Goal: Task Accomplishment & Management: Complete application form

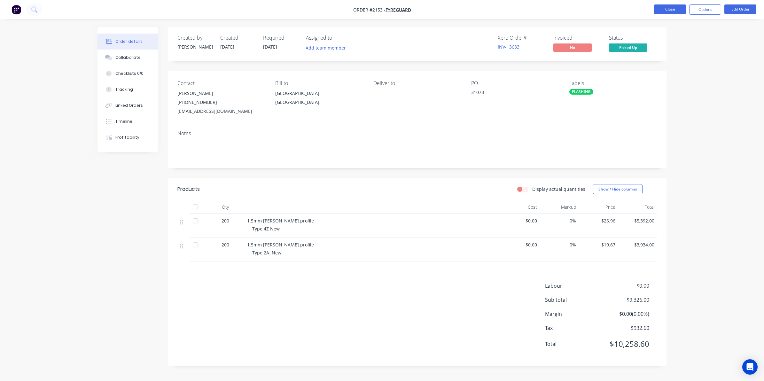
click at [671, 8] on button "Close" at bounding box center [670, 9] width 32 height 10
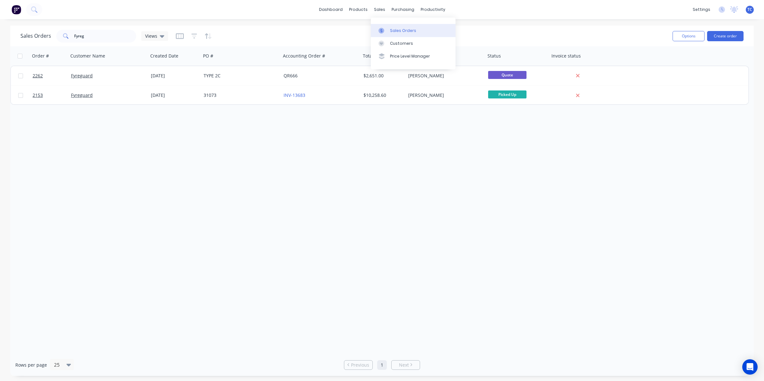
click at [402, 29] on div "Sales Orders" at bounding box center [403, 31] width 26 height 6
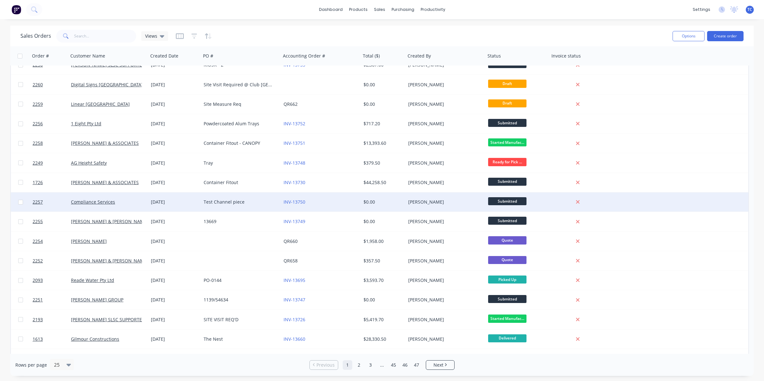
scroll to position [201, 0]
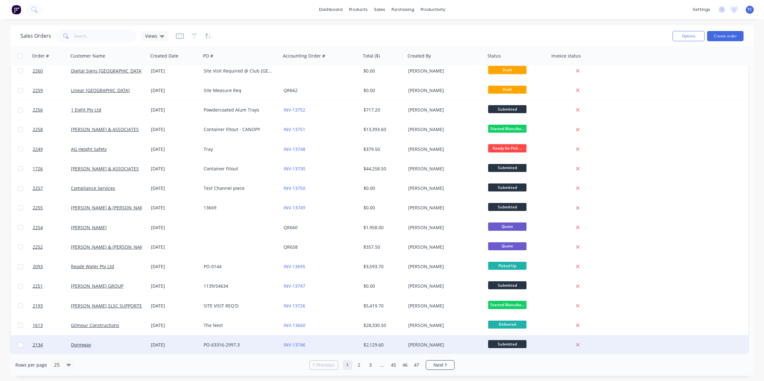
click at [182, 344] on div "29 Aug 2025" at bounding box center [175, 345] width 48 height 6
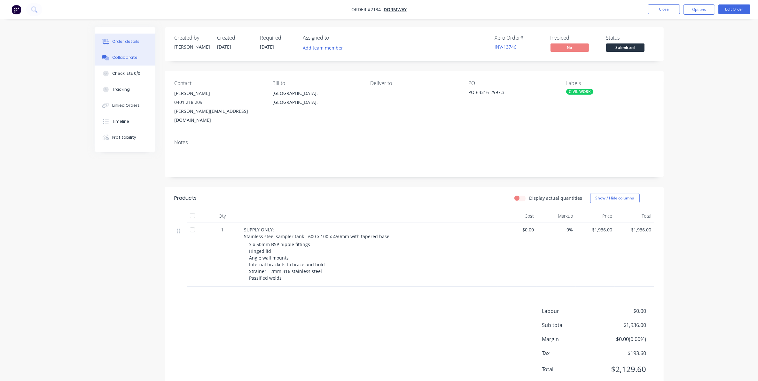
click at [122, 56] on div "Collaborate" at bounding box center [124, 58] width 25 height 6
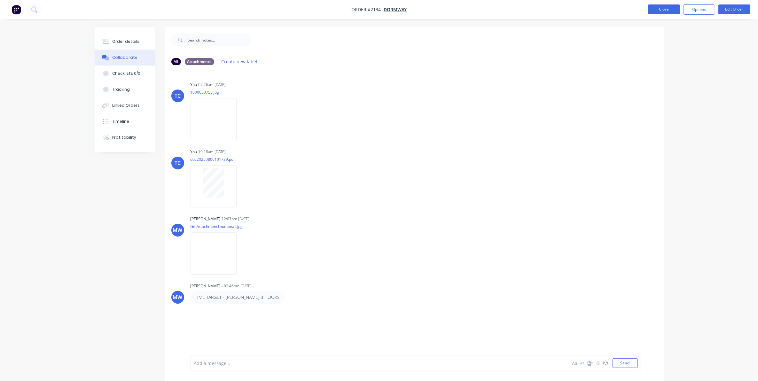
click at [658, 9] on button "Close" at bounding box center [664, 9] width 32 height 10
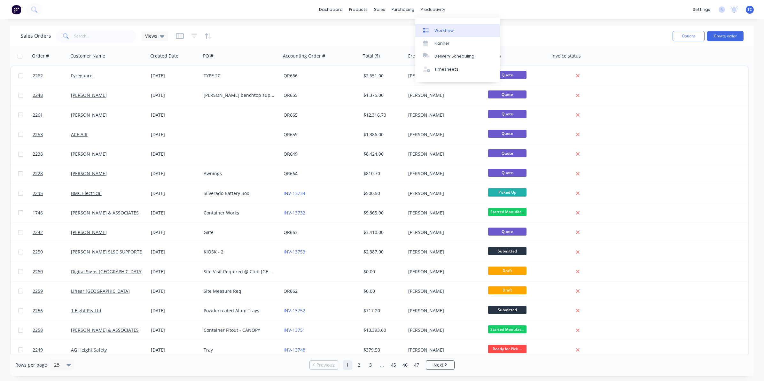
click at [440, 29] on div "Workflow" at bounding box center [443, 31] width 19 height 6
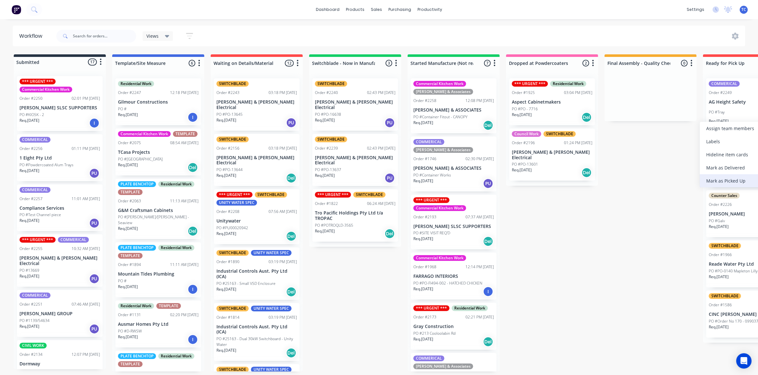
click at [723, 180] on div "Mark as Picked Up" at bounding box center [732, 180] width 64 height 13
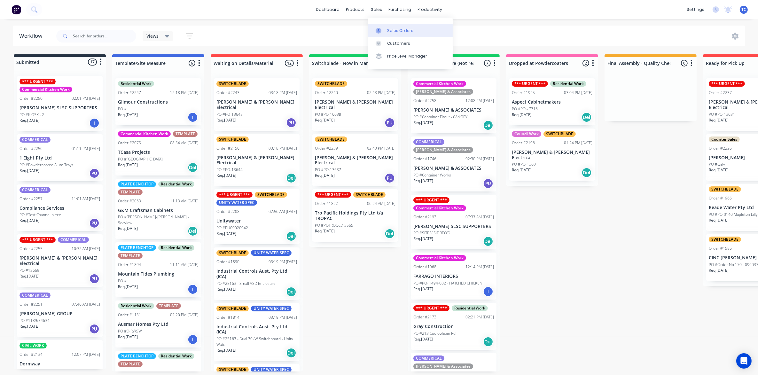
click at [397, 29] on div "Sales Orders" at bounding box center [400, 31] width 26 height 6
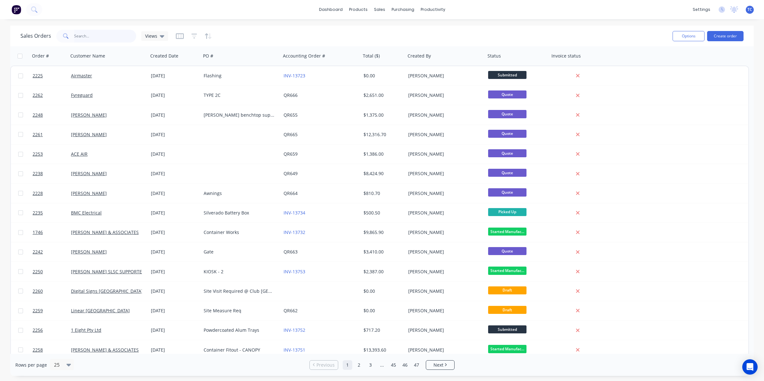
click at [83, 32] on input "text" at bounding box center [105, 36] width 62 height 13
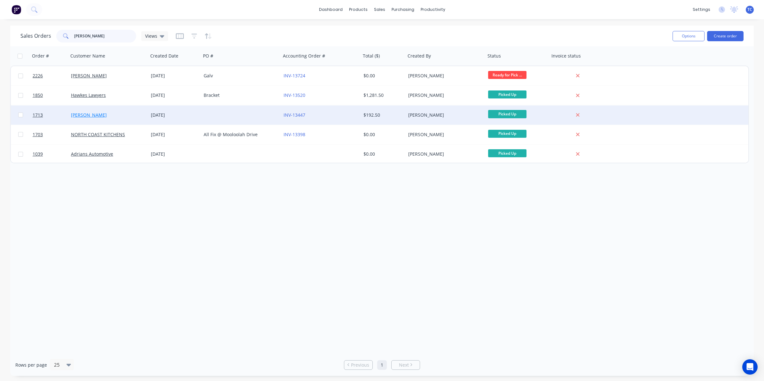
type input "[PERSON_NAME]"
click at [93, 114] on link "[PERSON_NAME]" at bounding box center [89, 115] width 36 height 6
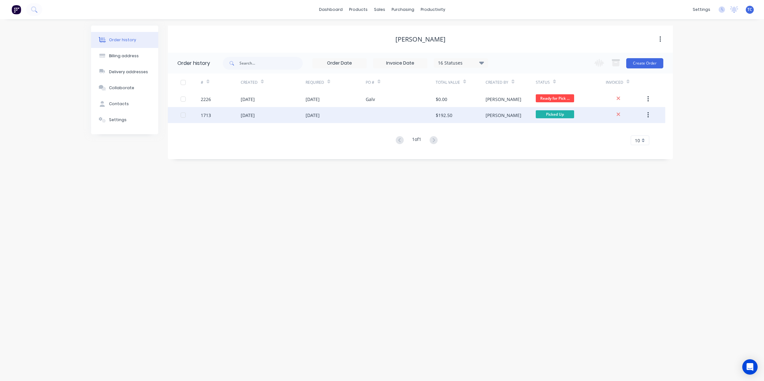
click at [255, 114] on div "20 May 2025" at bounding box center [248, 115] width 14 height 7
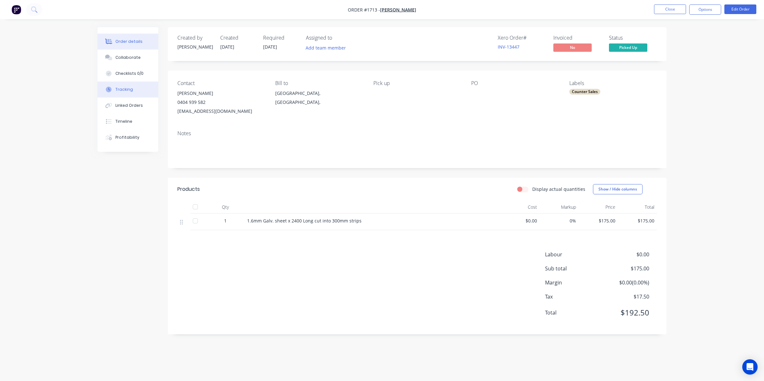
click at [127, 90] on div "Tracking" at bounding box center [124, 90] width 18 height 6
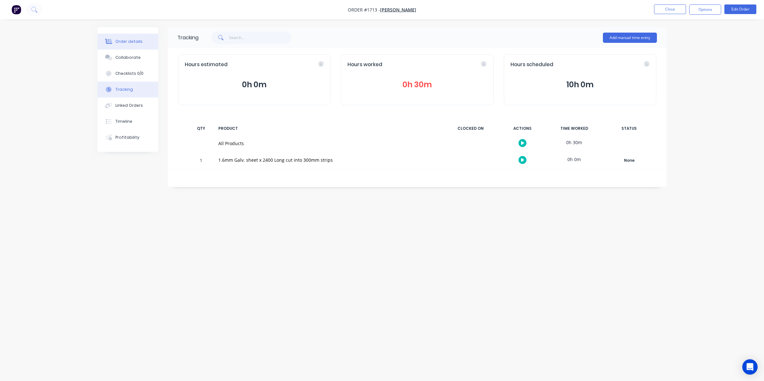
click at [125, 39] on div "Order details" at bounding box center [128, 42] width 27 height 6
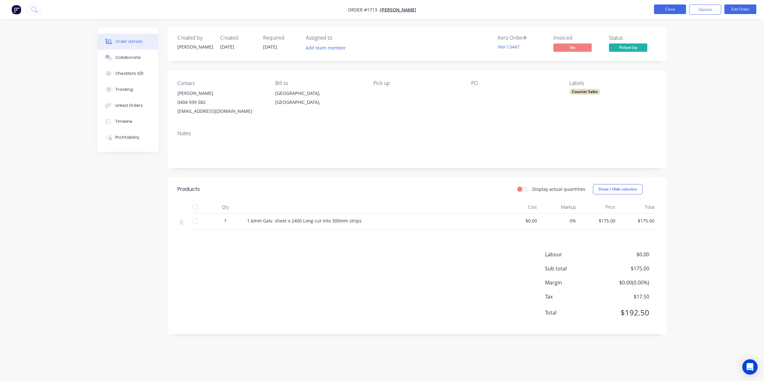
click at [663, 10] on button "Close" at bounding box center [670, 9] width 32 height 10
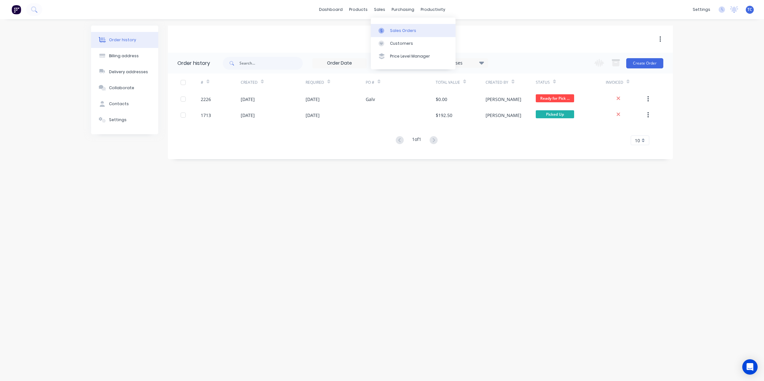
click at [393, 28] on div "Sales Orders" at bounding box center [403, 31] width 26 height 6
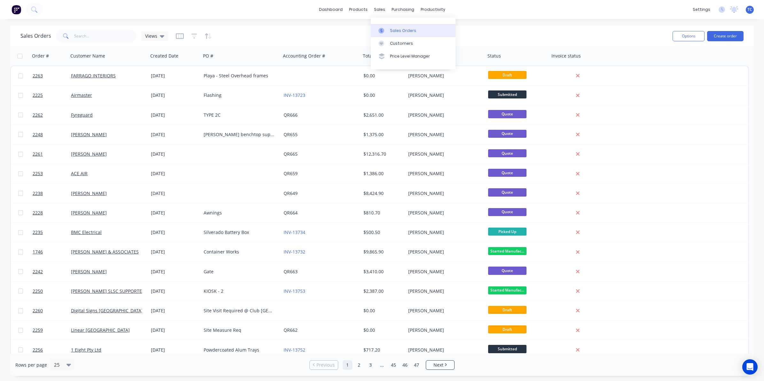
click at [394, 28] on div "Sales Orders" at bounding box center [403, 31] width 26 height 6
click at [78, 35] on input "text" at bounding box center [105, 36] width 62 height 13
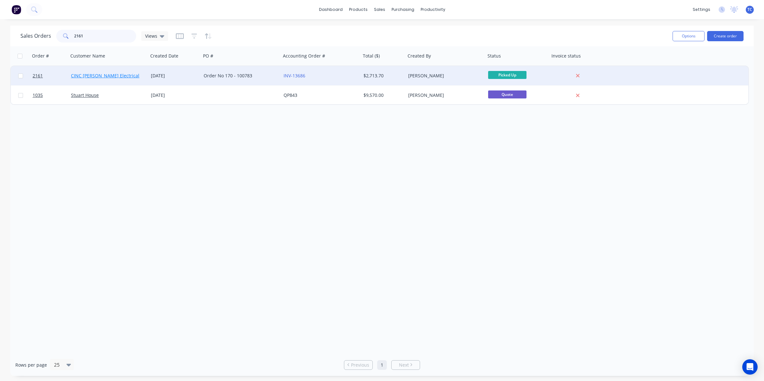
type input "2161"
click at [99, 75] on link "CINC Whelan Electrical" at bounding box center [105, 76] width 68 height 6
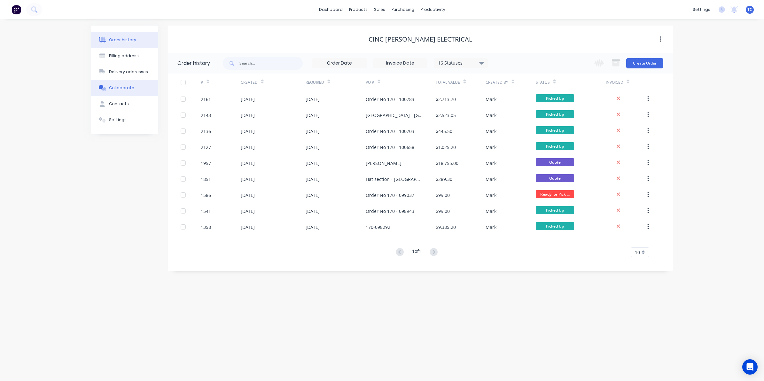
click at [123, 87] on div "Collaborate" at bounding box center [121, 88] width 25 height 6
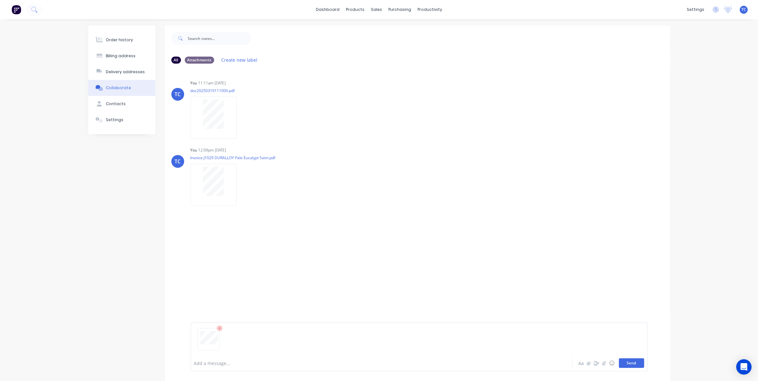
click at [632, 364] on button "Send" at bounding box center [631, 363] width 25 height 10
click at [120, 40] on div "Order history" at bounding box center [119, 40] width 27 height 6
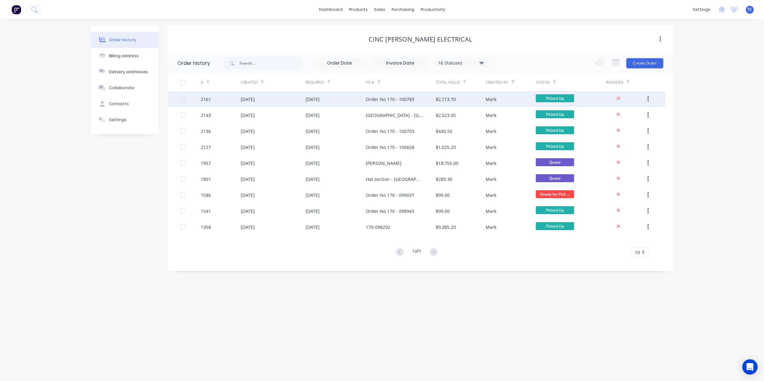
click at [255, 98] on div "12 Aug 2025" at bounding box center [248, 99] width 14 height 7
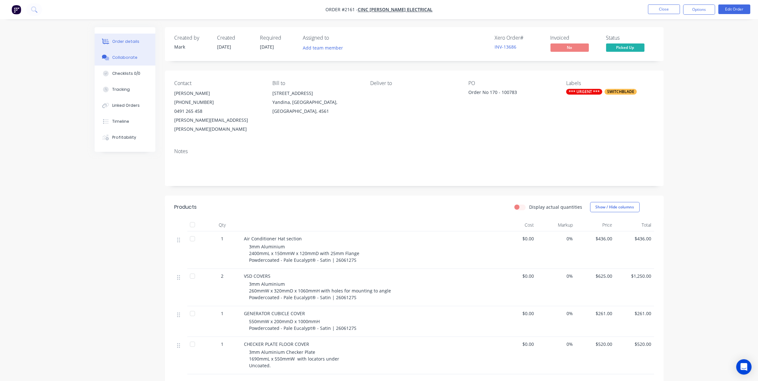
click at [125, 58] on div "Collaborate" at bounding box center [124, 58] width 25 height 6
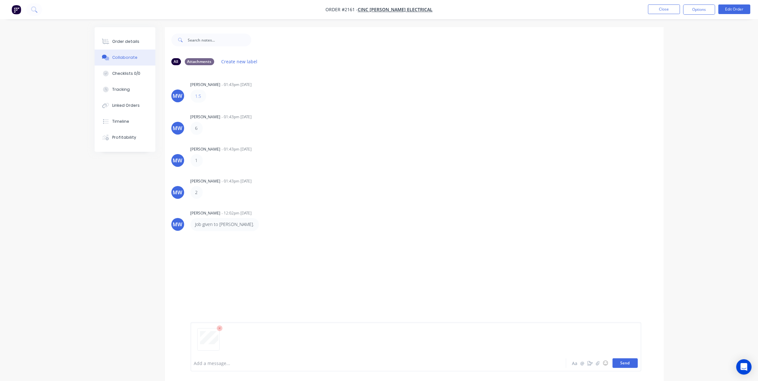
click at [625, 364] on button "Send" at bounding box center [625, 363] width 25 height 10
click at [660, 9] on button "Close" at bounding box center [664, 9] width 32 height 10
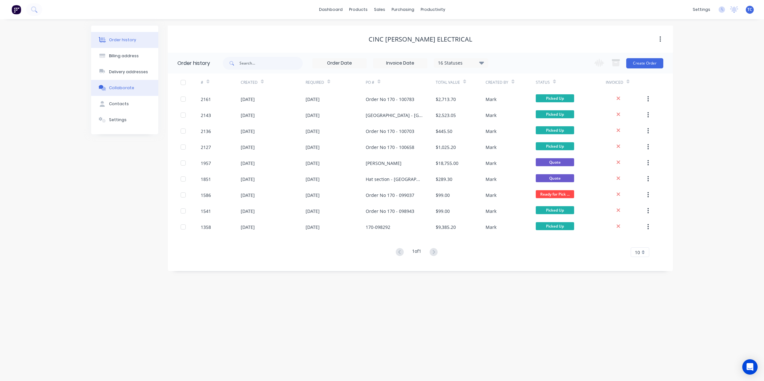
click at [122, 86] on div "Collaborate" at bounding box center [121, 88] width 25 height 6
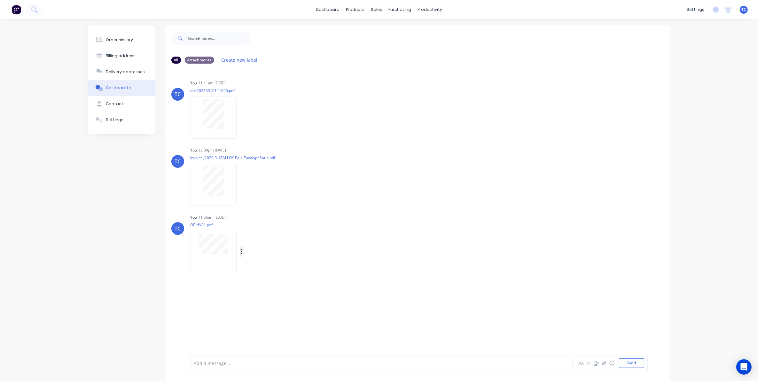
click at [241, 250] on icon "button" at bounding box center [242, 251] width 2 height 7
click at [263, 299] on button "Delete" at bounding box center [284, 298] width 72 height 14
drag, startPoint x: 224, startPoint y: 176, endPoint x: 332, endPoint y: 180, distance: 107.2
click at [332, 180] on div "You 12:09pm 19/08/25 Invoice J1029 DURALLOY Pale Eucalypt Satin.pdf Labels Auto…" at bounding box center [291, 174] width 200 height 58
click at [243, 183] on div "Labels Auto-attach to new orders Sales Orders Download Delete" at bounding box center [275, 184] width 72 height 9
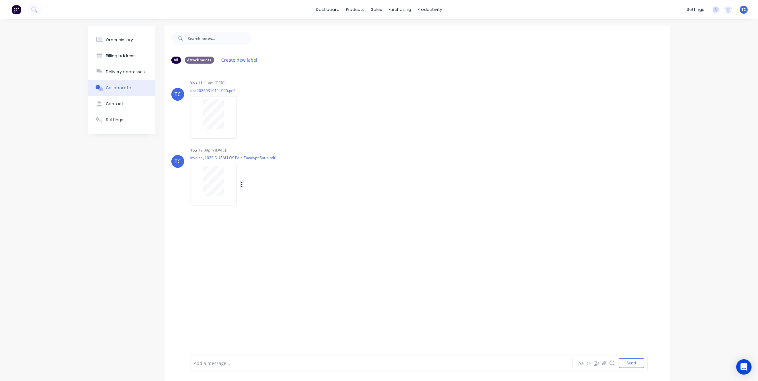
click at [242, 184] on icon "button" at bounding box center [241, 185] width 1 height 6
drag, startPoint x: 344, startPoint y: 145, endPoint x: 344, endPoint y: 149, distance: 3.8
click at [344, 149] on div "TC You 11:11am 10/03/25 doc20250310111000.pdf Labels Auto-attach to new orders …" at bounding box center [417, 211] width 505 height 285
click at [121, 38] on div "Order history" at bounding box center [119, 40] width 27 height 6
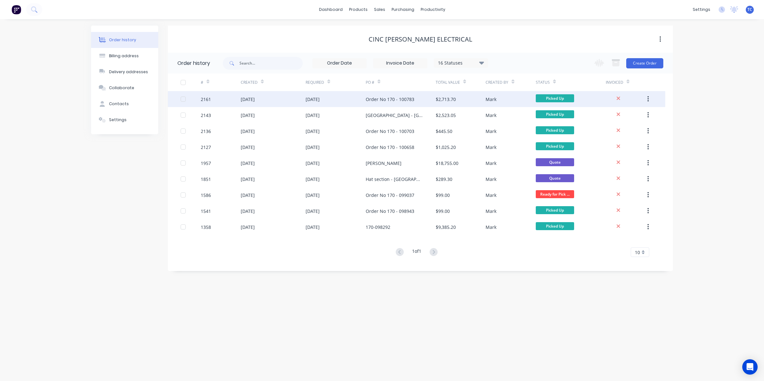
click at [255, 98] on div "12 Aug 2025" at bounding box center [248, 99] width 14 height 7
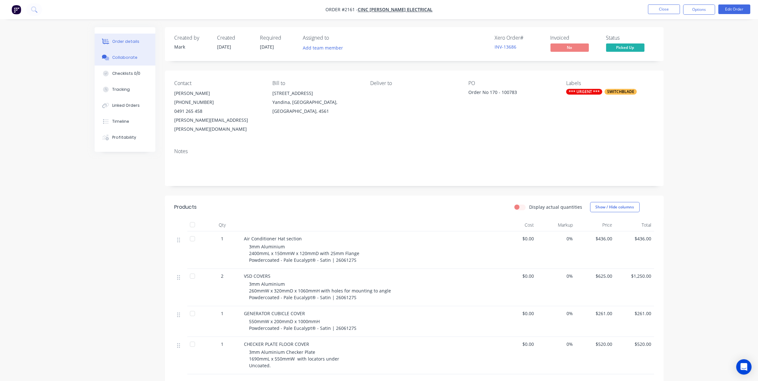
click at [125, 57] on div "Collaborate" at bounding box center [124, 58] width 25 height 6
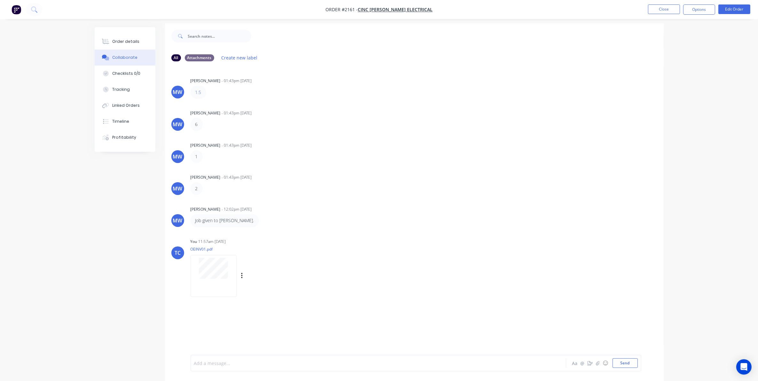
scroll to position [10, 0]
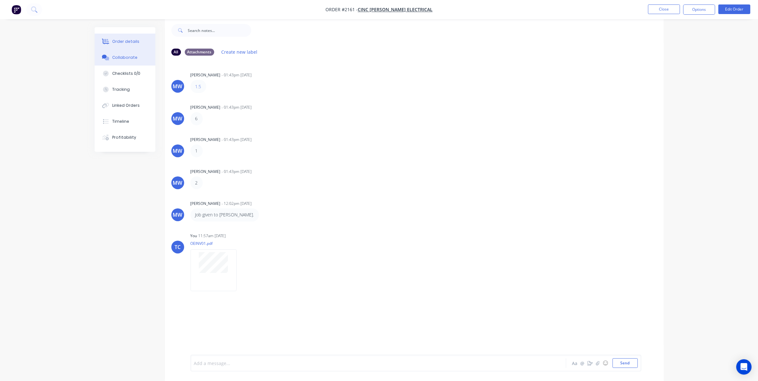
click at [122, 41] on div "Order details" at bounding box center [125, 42] width 27 height 6
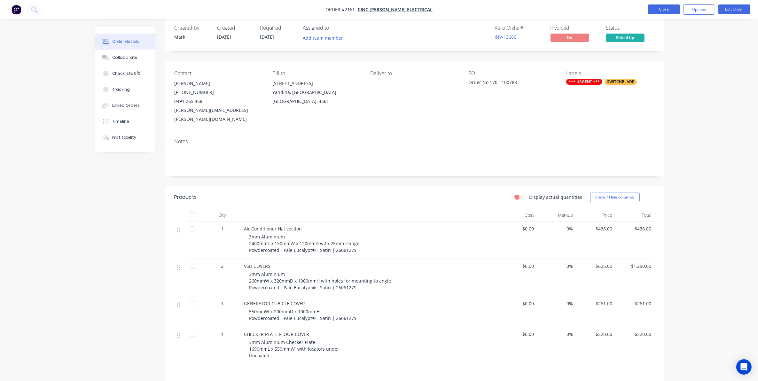
click at [660, 8] on button "Close" at bounding box center [664, 9] width 32 height 10
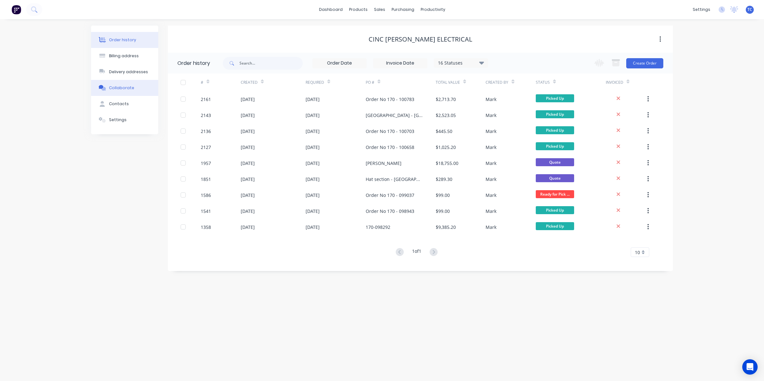
click at [122, 88] on div "Collaborate" at bounding box center [121, 88] width 25 height 6
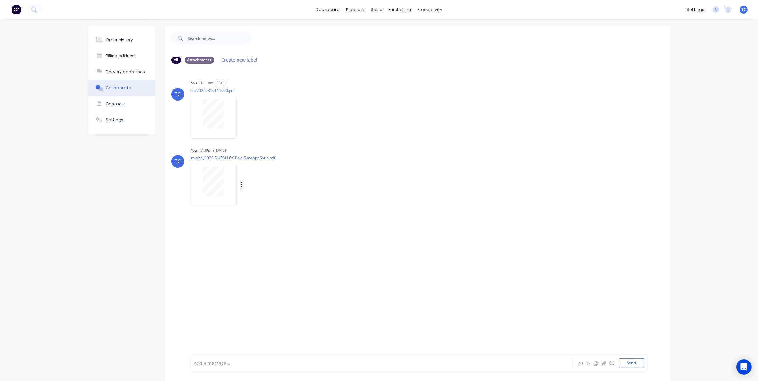
click at [242, 184] on icon "button" at bounding box center [241, 185] width 1 height 6
click at [348, 167] on div "You 12:09pm 19/08/25 Invoice J1029 DURALLOY Pale Eucalypt Satin.pdf Labels Auto…" at bounding box center [291, 174] width 200 height 58
click at [113, 39] on div "Order history" at bounding box center [119, 40] width 27 height 6
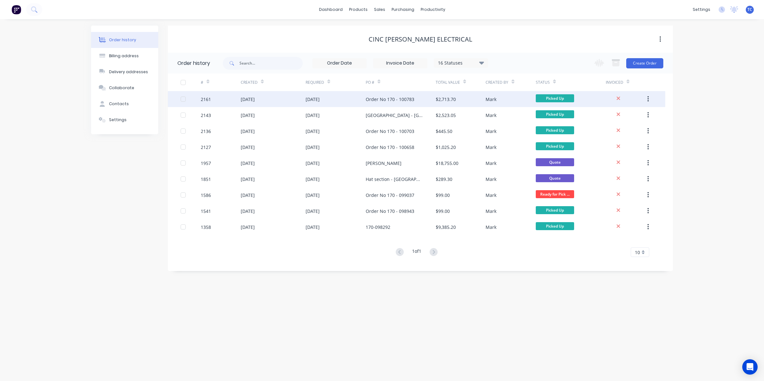
click at [255, 98] on div "12 Aug 2025" at bounding box center [248, 99] width 14 height 7
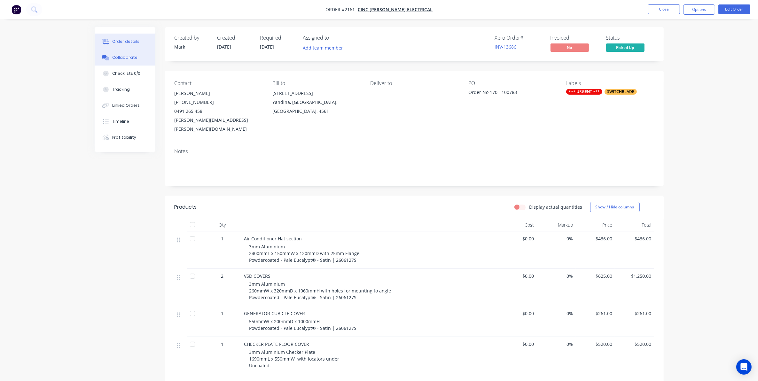
click at [120, 57] on div "Collaborate" at bounding box center [124, 58] width 25 height 6
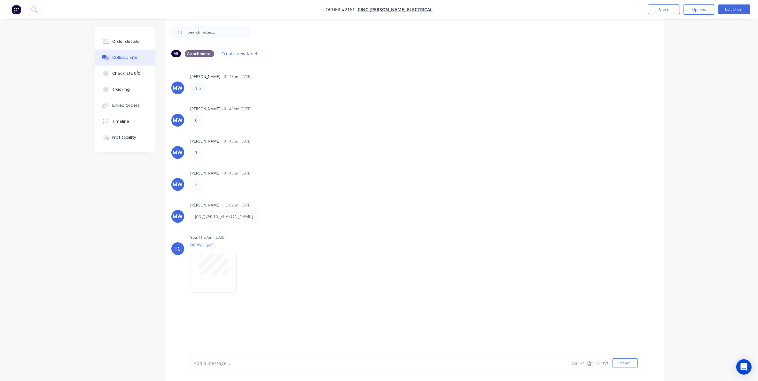
scroll to position [10, 0]
click at [627, 363] on button "Send" at bounding box center [625, 363] width 25 height 10
click at [662, 7] on button "Close" at bounding box center [664, 9] width 32 height 10
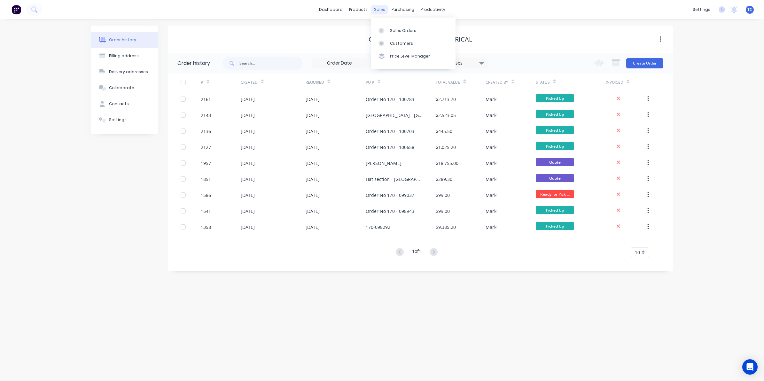
click at [378, 8] on div "sales" at bounding box center [380, 10] width 18 height 10
click at [394, 28] on div "Sales Orders" at bounding box center [403, 31] width 26 height 6
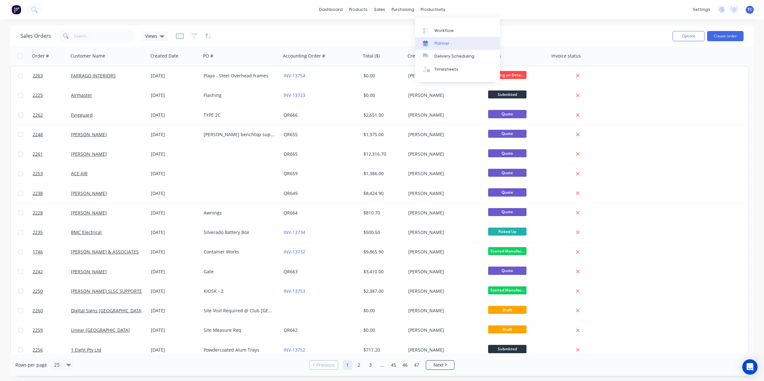
click at [443, 42] on div "Planner" at bounding box center [441, 44] width 15 height 6
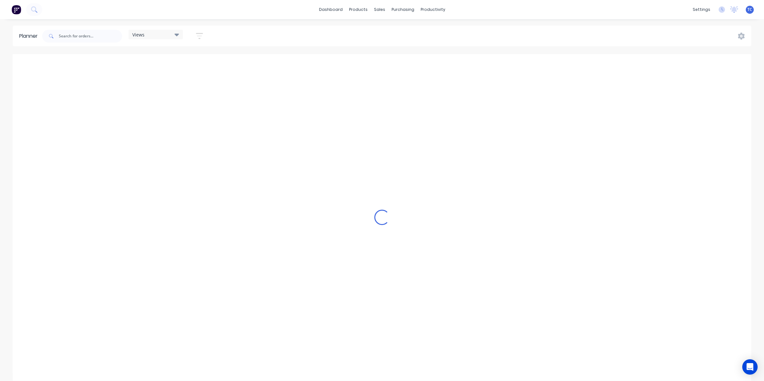
scroll to position [0, 452]
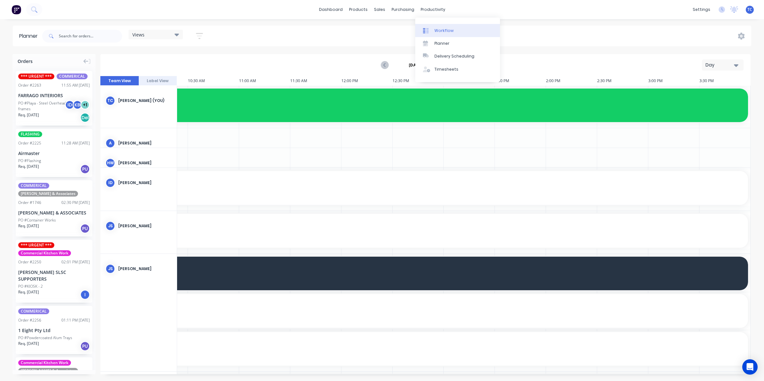
click at [441, 29] on div "Workflow" at bounding box center [443, 31] width 19 height 6
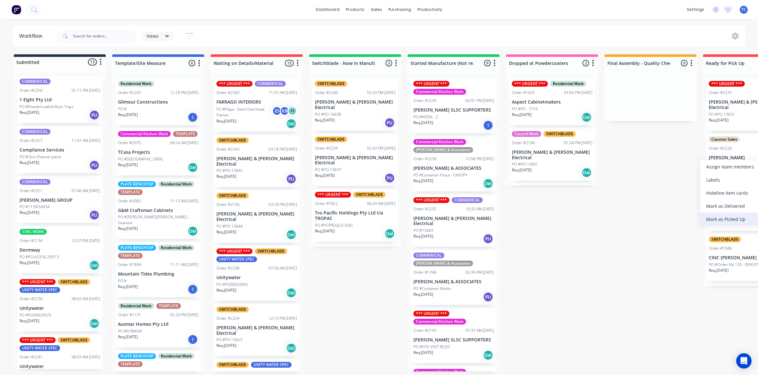
click at [723, 218] on div "Mark as Picked Up" at bounding box center [732, 219] width 64 height 13
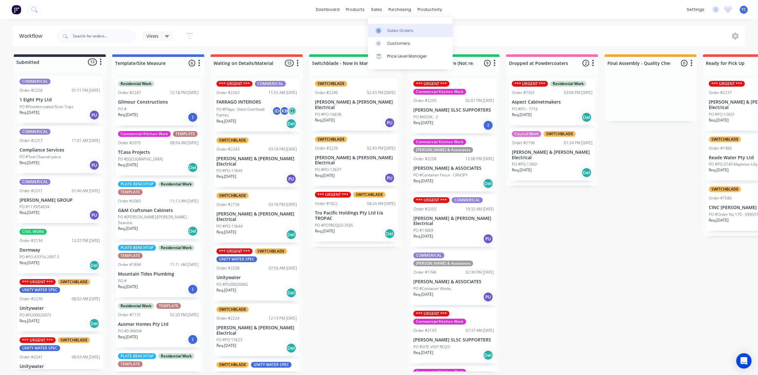
click at [396, 26] on link "Sales Orders" at bounding box center [410, 30] width 85 height 13
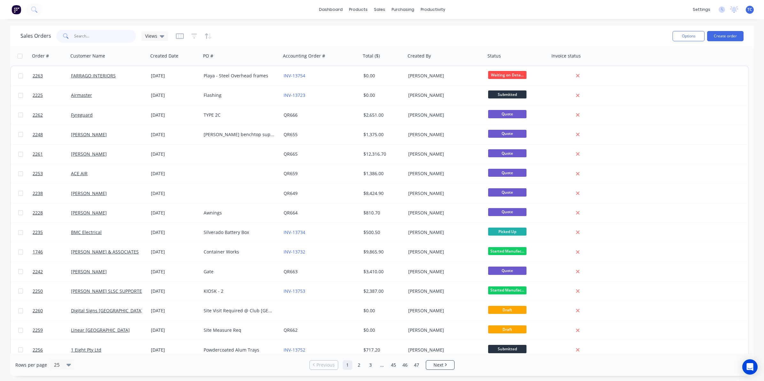
click at [85, 33] on input "text" at bounding box center [105, 36] width 62 height 13
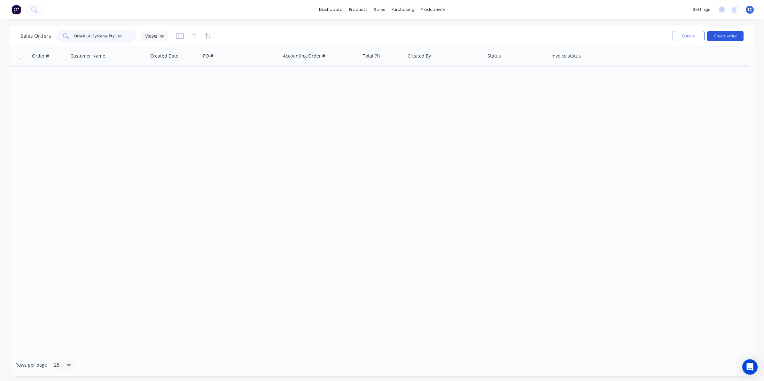
type input "Oroshiuri Systems Pty Ltd"
click at [722, 35] on button "Create order" at bounding box center [725, 36] width 36 height 10
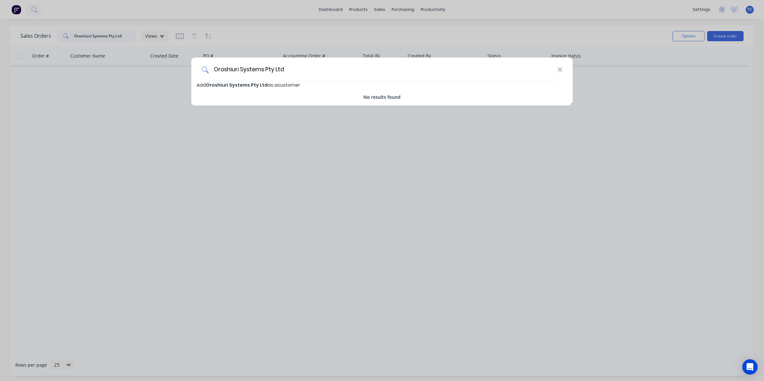
type input "Oroshiuri Systems Pty Ltd"
click at [237, 85] on span "Oroshiuri Systems Pty Ltd" at bounding box center [237, 85] width 62 height 6
select select "AU"
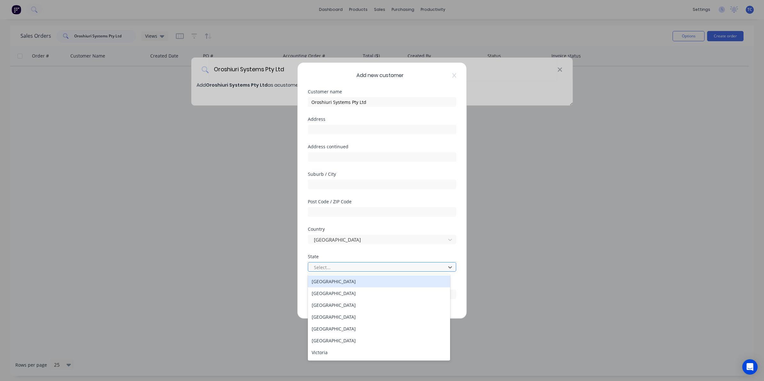
click at [331, 264] on div at bounding box center [377, 267] width 129 height 8
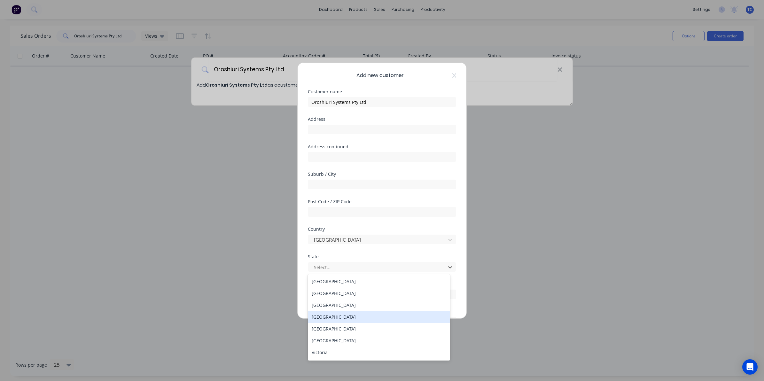
click at [332, 318] on div "Queensland" at bounding box center [379, 317] width 142 height 12
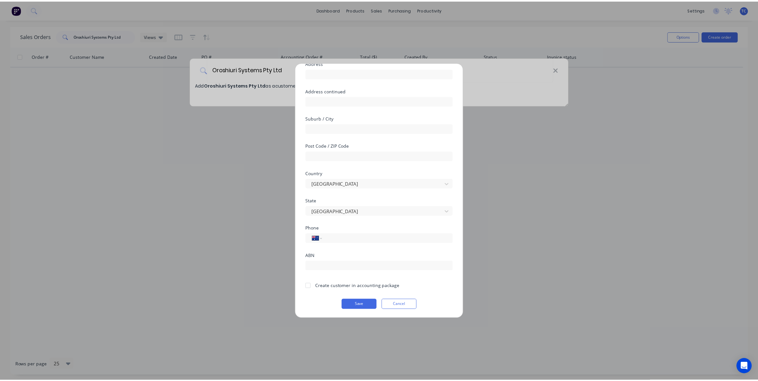
scroll to position [56, 0]
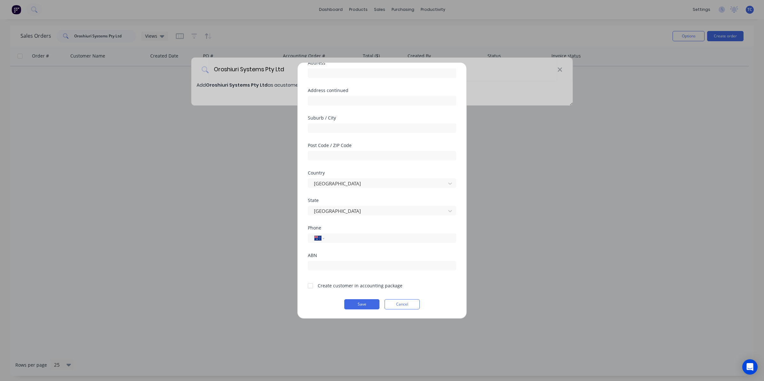
click at [309, 286] on div at bounding box center [310, 285] width 13 height 13
click at [359, 304] on button "Save" at bounding box center [361, 304] width 35 height 10
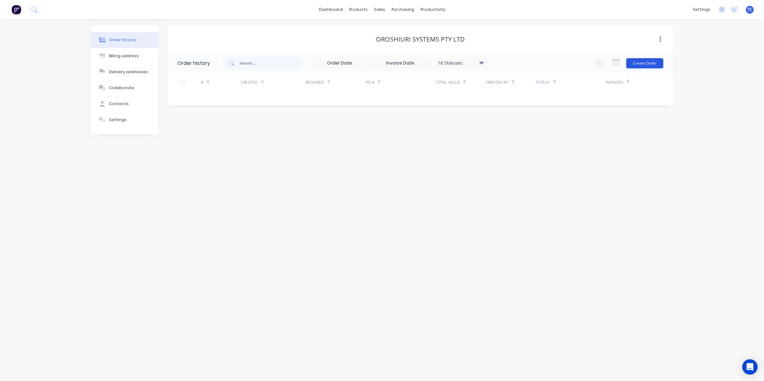
click at [641, 61] on button "Create Order" at bounding box center [644, 63] width 37 height 10
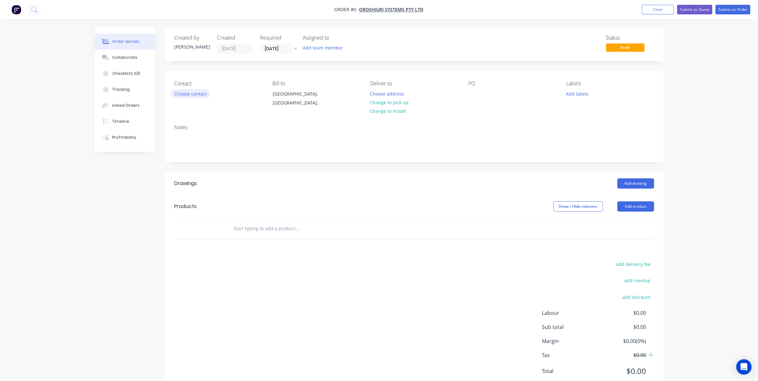
click at [189, 93] on button "Choose contact" at bounding box center [190, 93] width 39 height 9
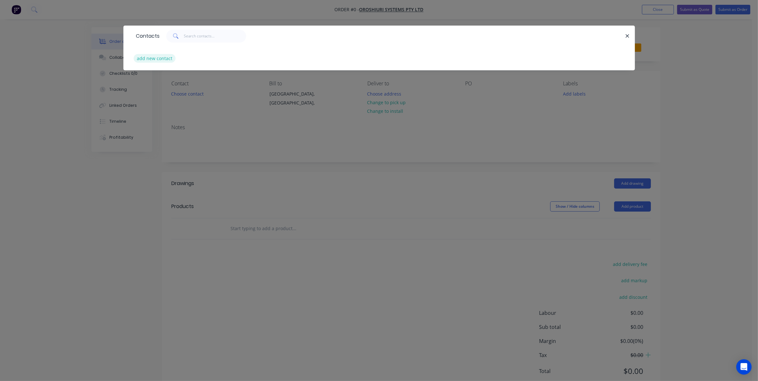
click at [154, 58] on button "add new contact" at bounding box center [155, 58] width 42 height 9
select select "AU"
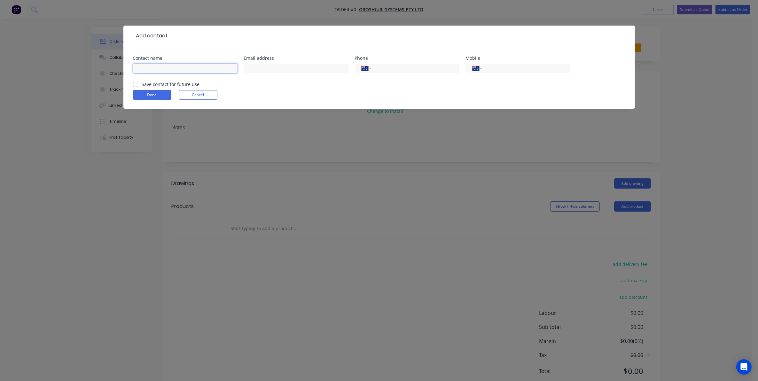
click at [141, 68] on input "text" at bounding box center [185, 69] width 105 height 10
type input "Francis Alaeto"
click at [253, 68] on input "text" at bounding box center [296, 69] width 105 height 10
type input "francis@oroshiuri.com.au"
click at [487, 68] on input "tel" at bounding box center [525, 68] width 77 height 7
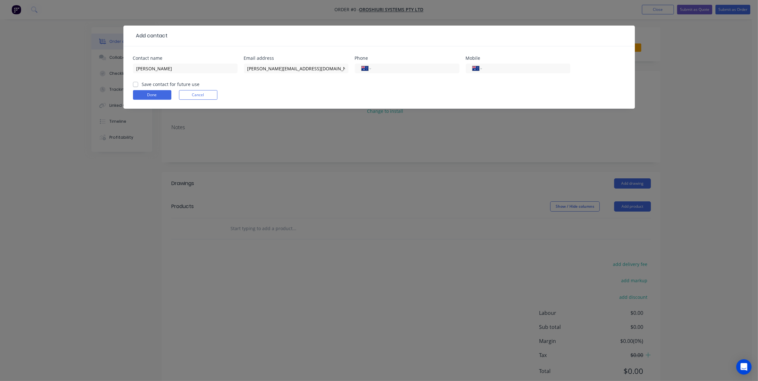
click at [142, 84] on label "Save contact for future use" at bounding box center [171, 84] width 58 height 7
click at [135, 84] on input "Save contact for future use" at bounding box center [135, 84] width 5 height 6
checkbox input "true"
click at [148, 94] on button "Done" at bounding box center [152, 95] width 38 height 10
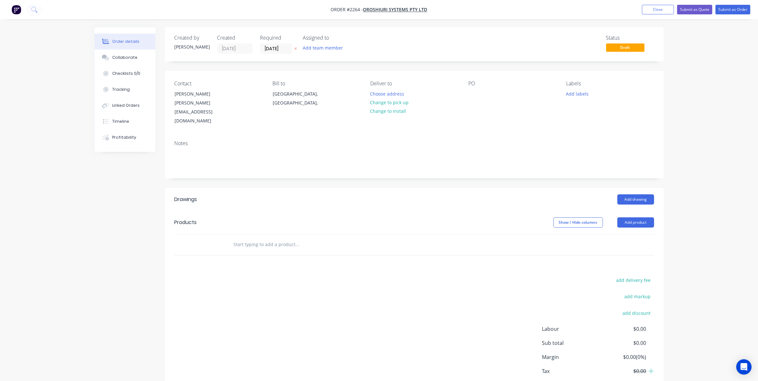
click at [252, 238] on input "text" at bounding box center [297, 244] width 128 height 13
paste input "We are seeking quotations for the fabrication and erection of a steel tower str…"
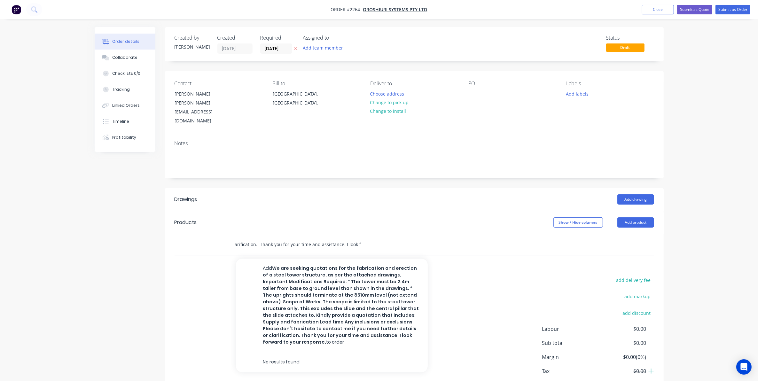
type input "We are seeking quotations for the fabrication and erection of a steel tower str…"
click at [460, 259] on div "Drawings Add drawing Products Show / Hide columns Add product We are seeking qu…" at bounding box center [414, 298] width 499 height 221
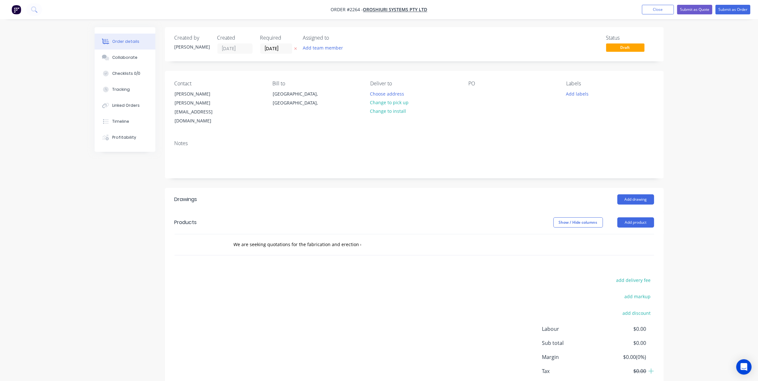
click at [376, 238] on div "We are seeking quotations for the fabrication and erection of a steel tower str…" at bounding box center [324, 244] width 192 height 13
click at [323, 235] on div "We are seeking quotations for the fabrication and erection of a steel tower str…" at bounding box center [341, 244] width 230 height 21
drag, startPoint x: 362, startPoint y: 230, endPoint x: 265, endPoint y: 227, distance: 96.3
click at [300, 238] on div "We are seeking quotations for the fabrication and erection of a steel tower str…" at bounding box center [324, 244] width 192 height 13
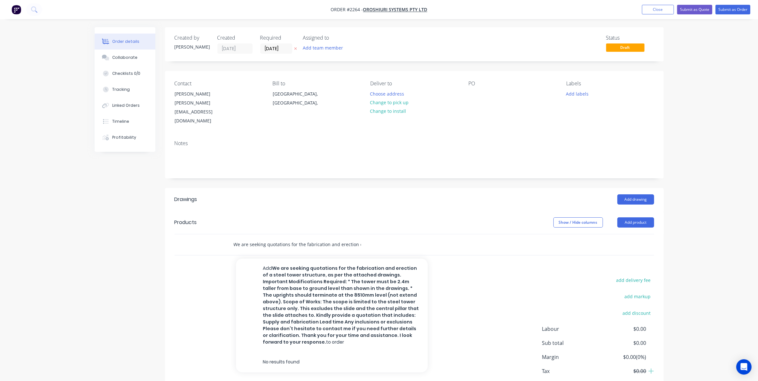
drag, startPoint x: 234, startPoint y: 228, endPoint x: 326, endPoint y: 230, distance: 92.8
click at [326, 238] on input "We are seeking quotations for the fabrication and erection of a steel tower str…" at bounding box center [297, 244] width 128 height 13
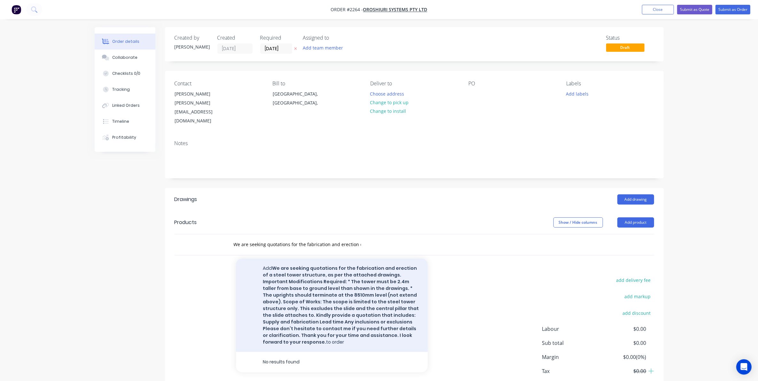
click at [303, 292] on button "Add We are seeking quotations for the fabrication and erection of a steel tower…" at bounding box center [332, 305] width 192 height 93
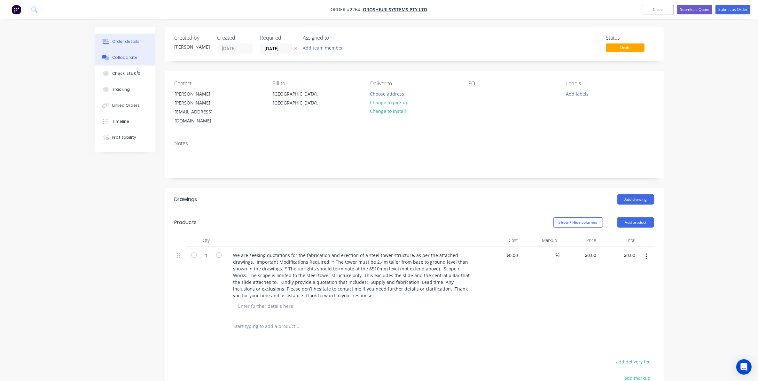
click at [128, 55] on div "Collaborate" at bounding box center [124, 58] width 25 height 6
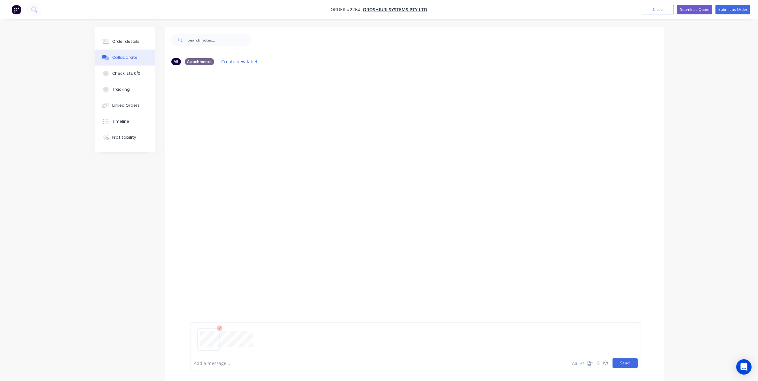
click at [624, 362] on button "Send" at bounding box center [625, 363] width 25 height 10
click at [623, 362] on button "Send" at bounding box center [625, 363] width 25 height 10
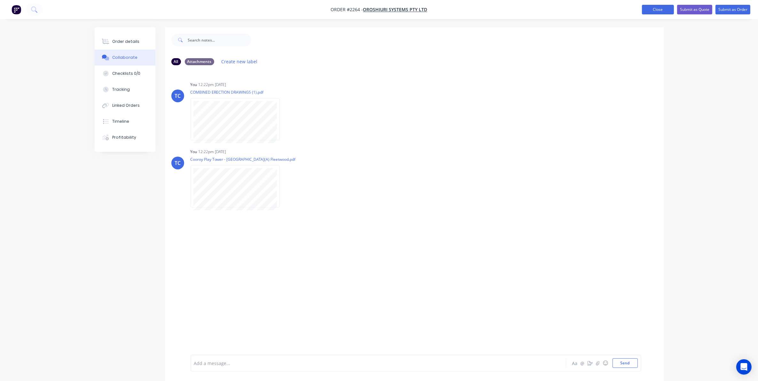
click at [655, 9] on button "Close" at bounding box center [658, 10] width 32 height 10
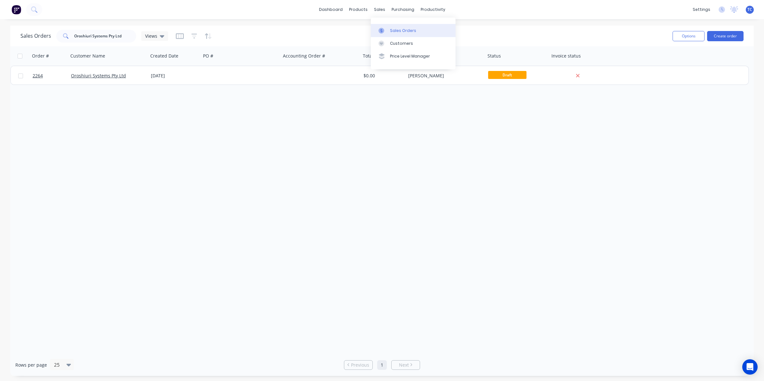
click at [390, 30] on div "Sales Orders" at bounding box center [403, 31] width 26 height 6
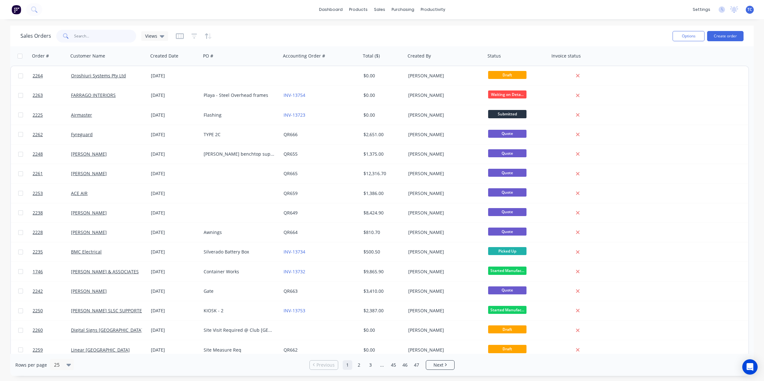
click at [86, 37] on input "text" at bounding box center [105, 36] width 62 height 13
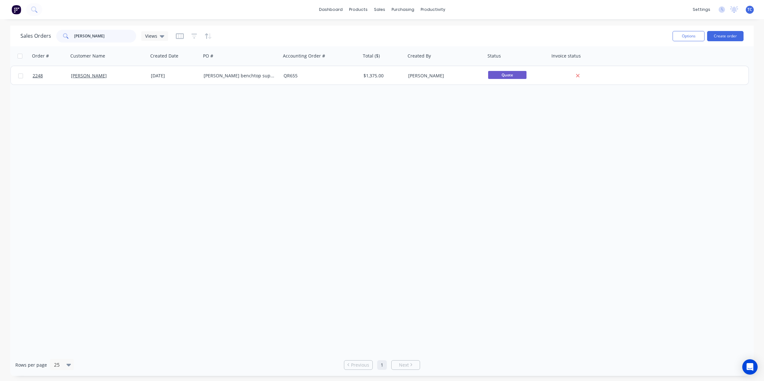
type input "[PERSON_NAME]"
